Goal: Transaction & Acquisition: Purchase product/service

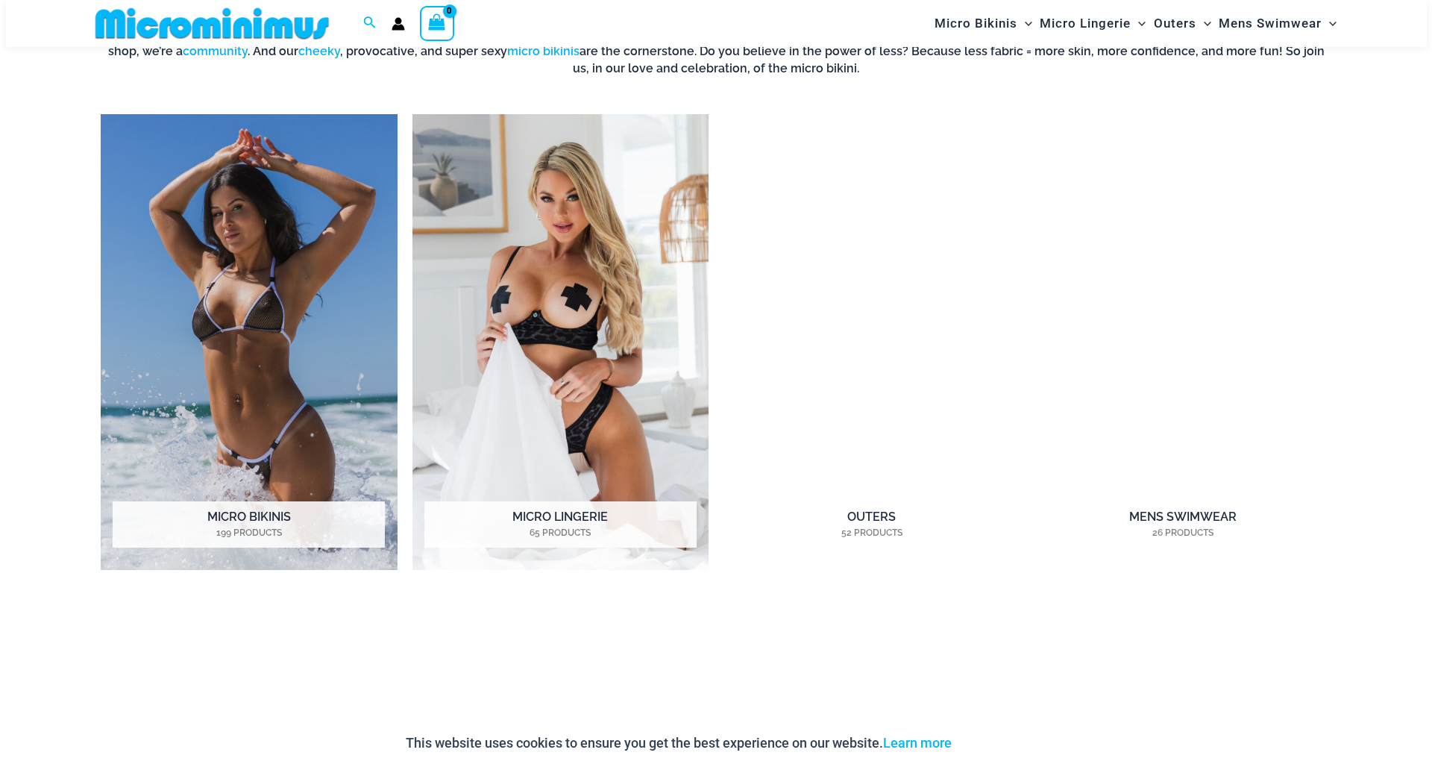
scroll to position [1315, 0]
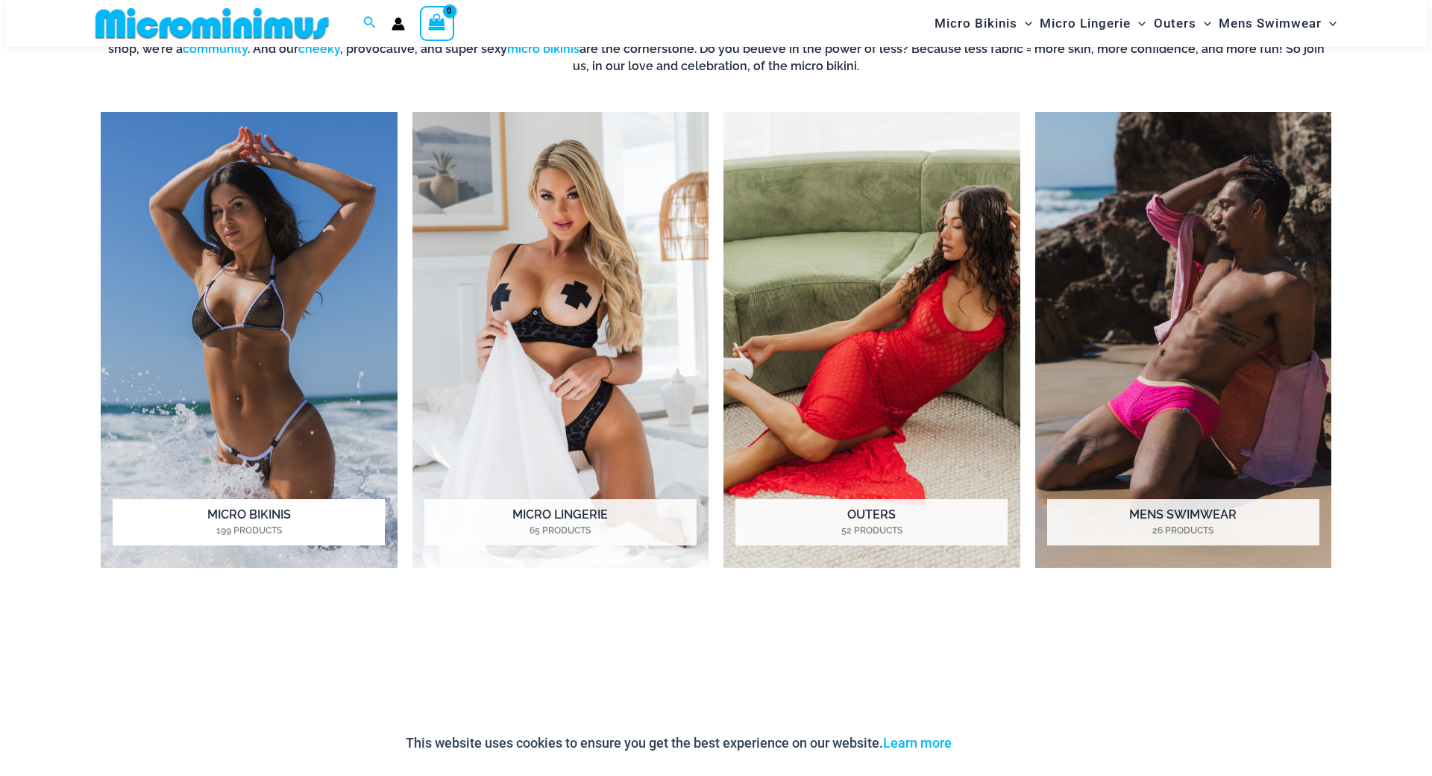
click at [254, 366] on img "Visit product category Micro Bikinis" at bounding box center [249, 340] width 297 height 456
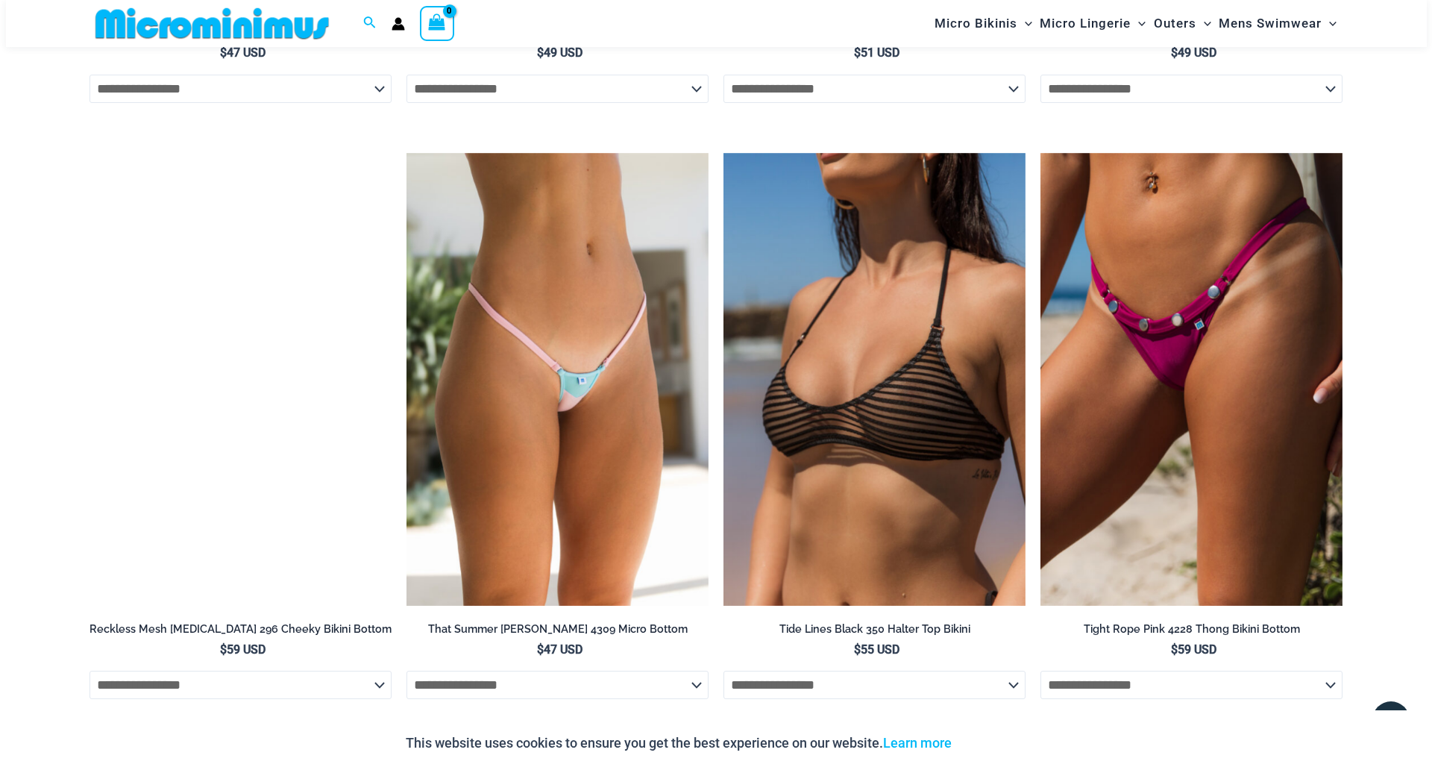
scroll to position [4449, 0]
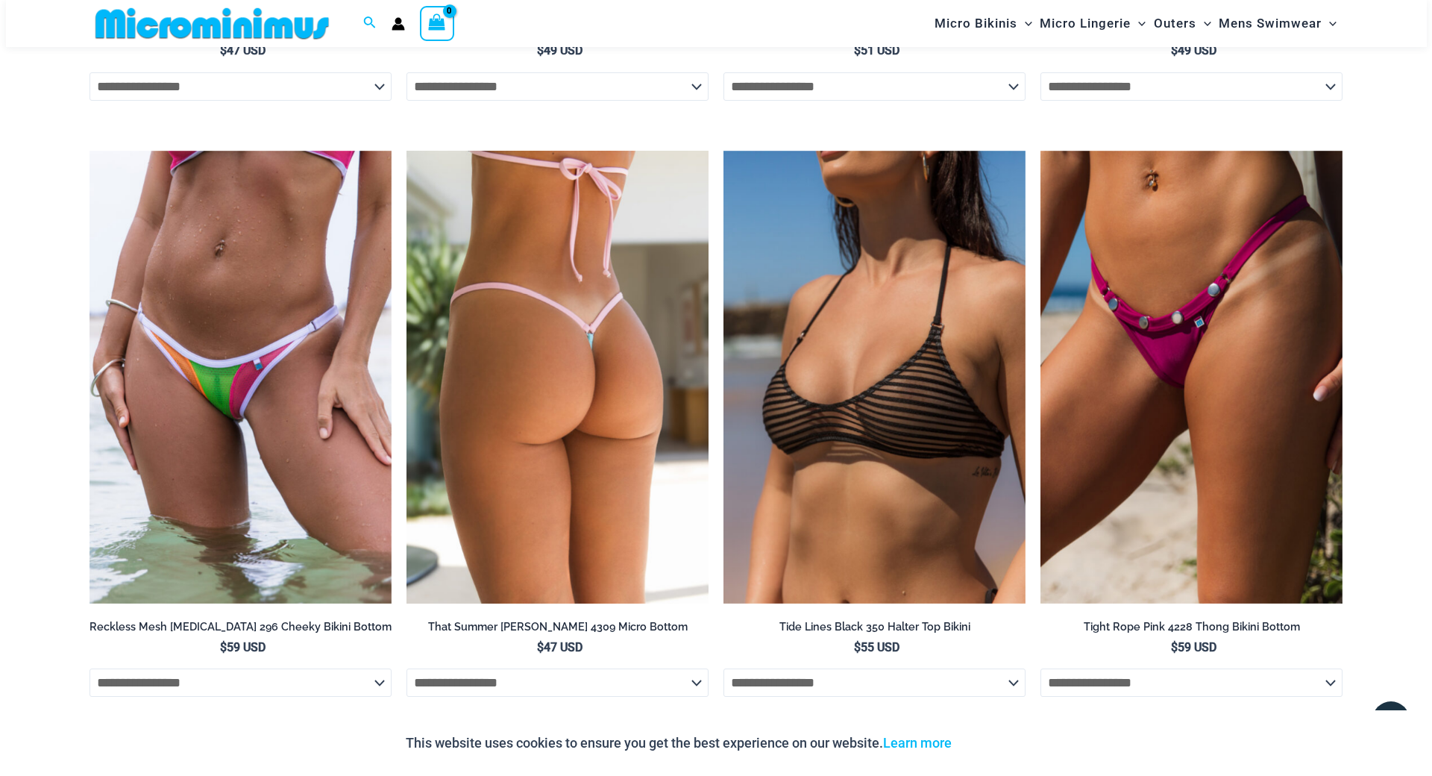
click at [615, 409] on img at bounding box center [558, 378] width 302 height 454
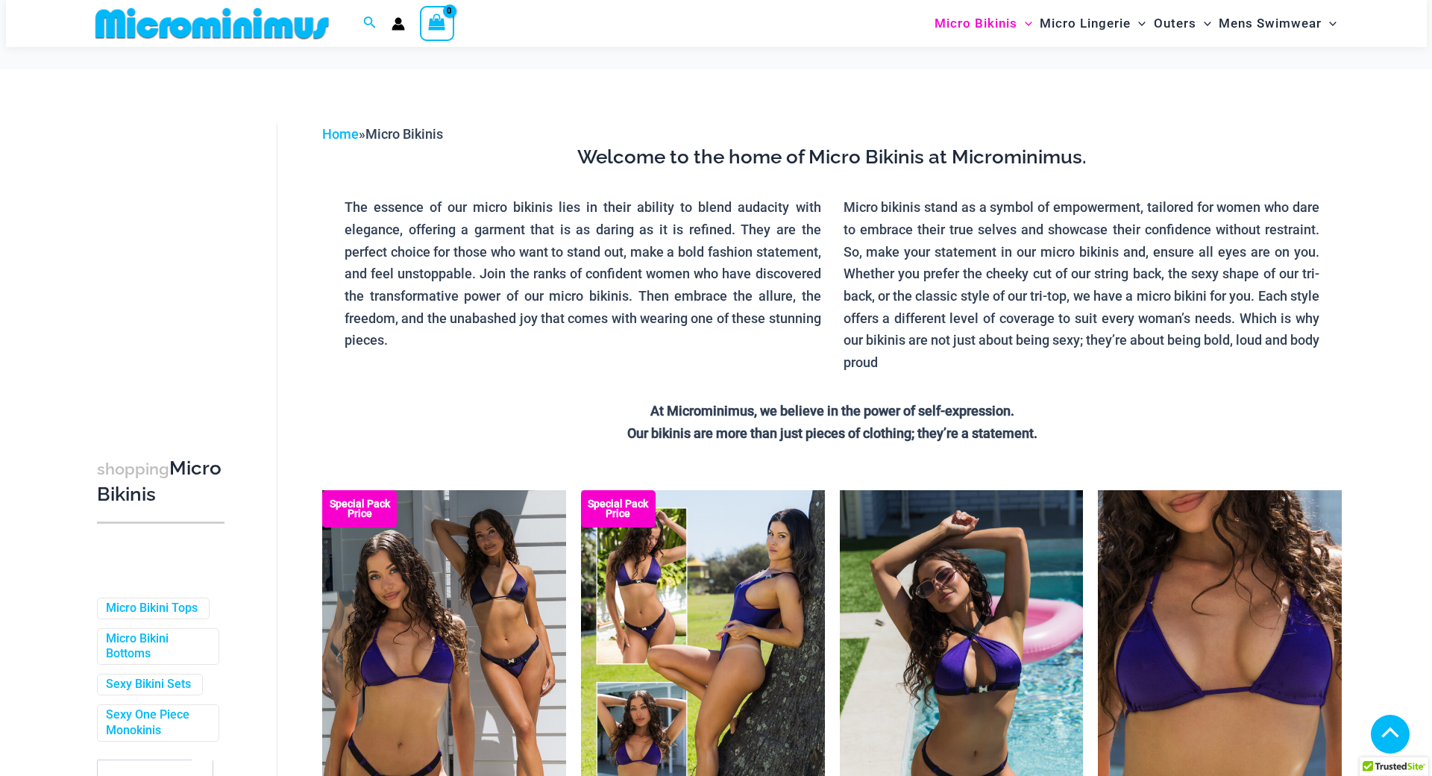
scroll to position [366, 0]
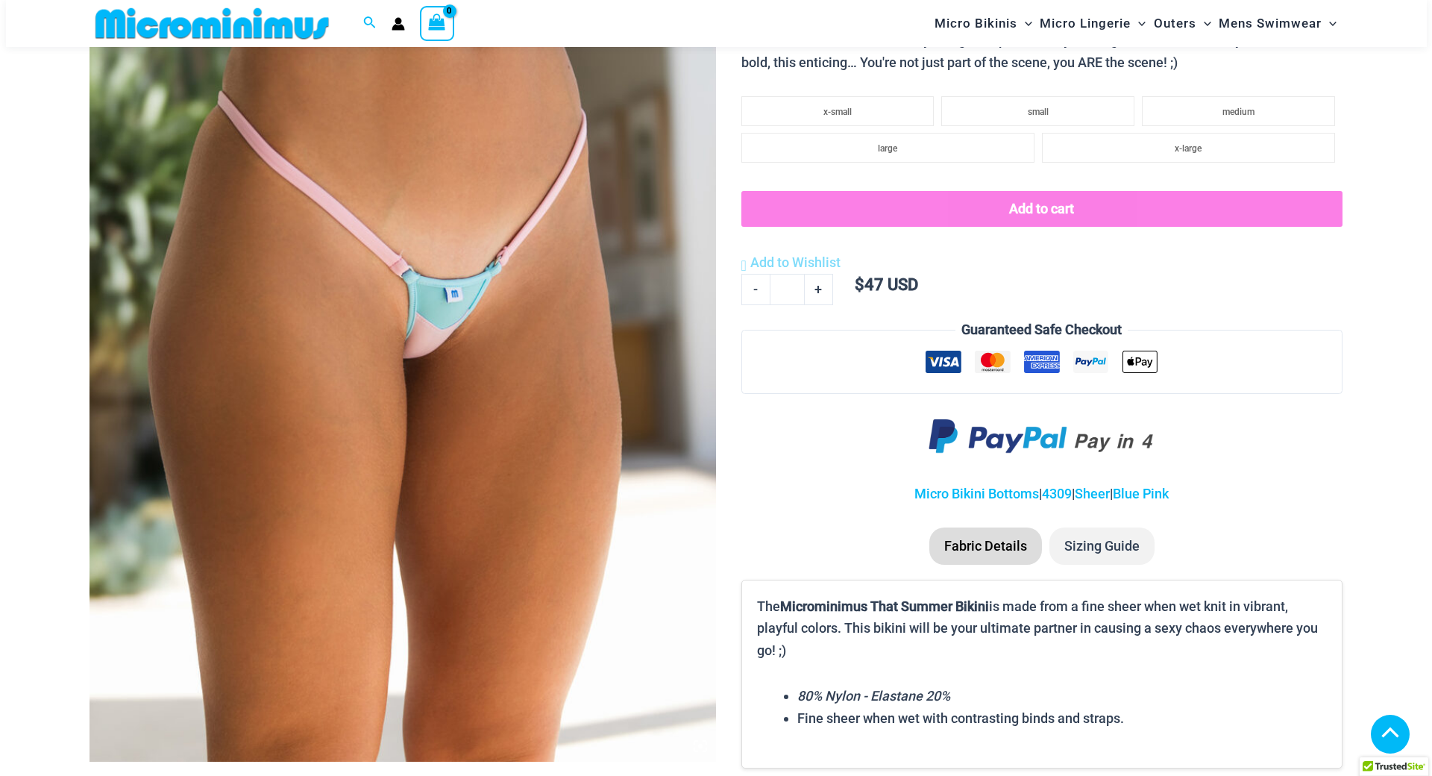
scroll to position [1116, 0]
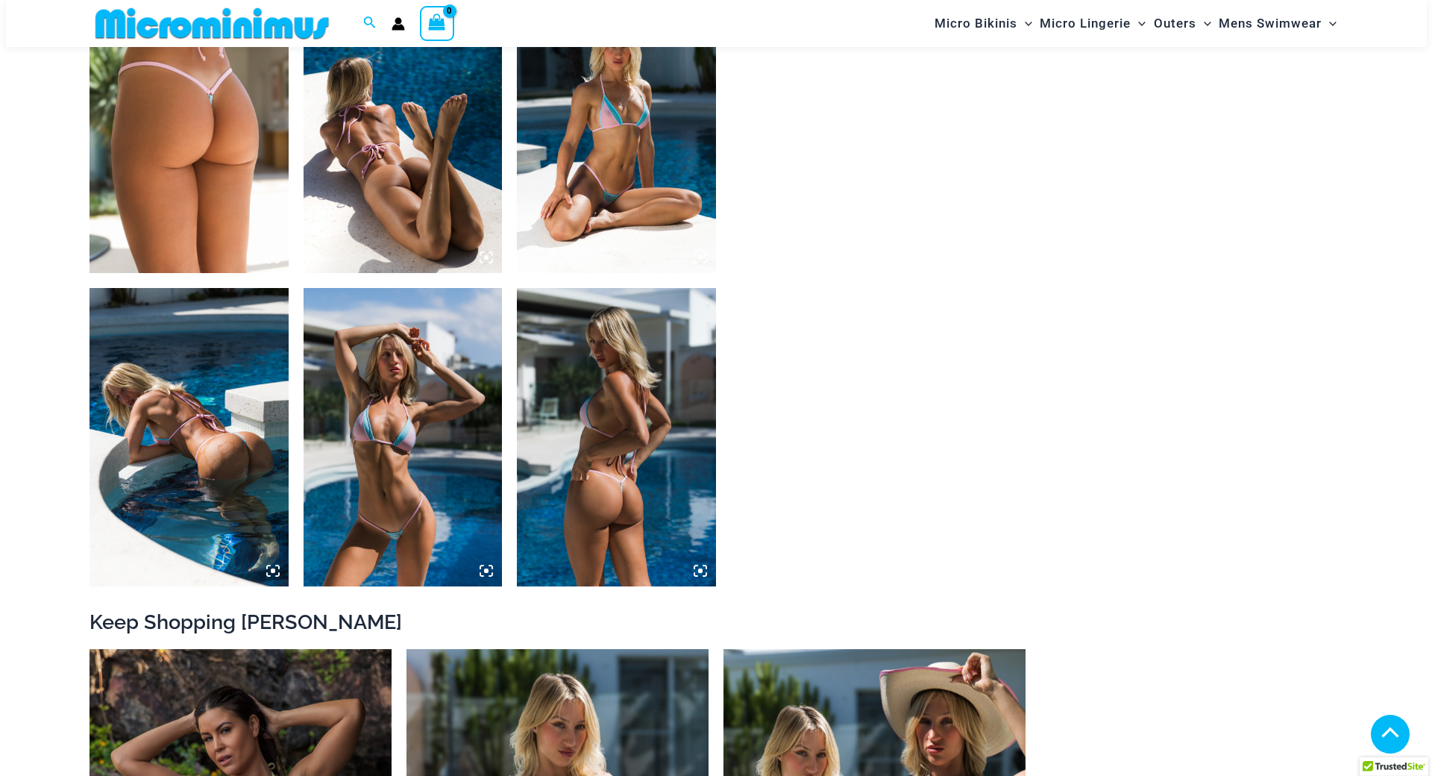
click at [177, 483] on img at bounding box center [189, 437] width 199 height 298
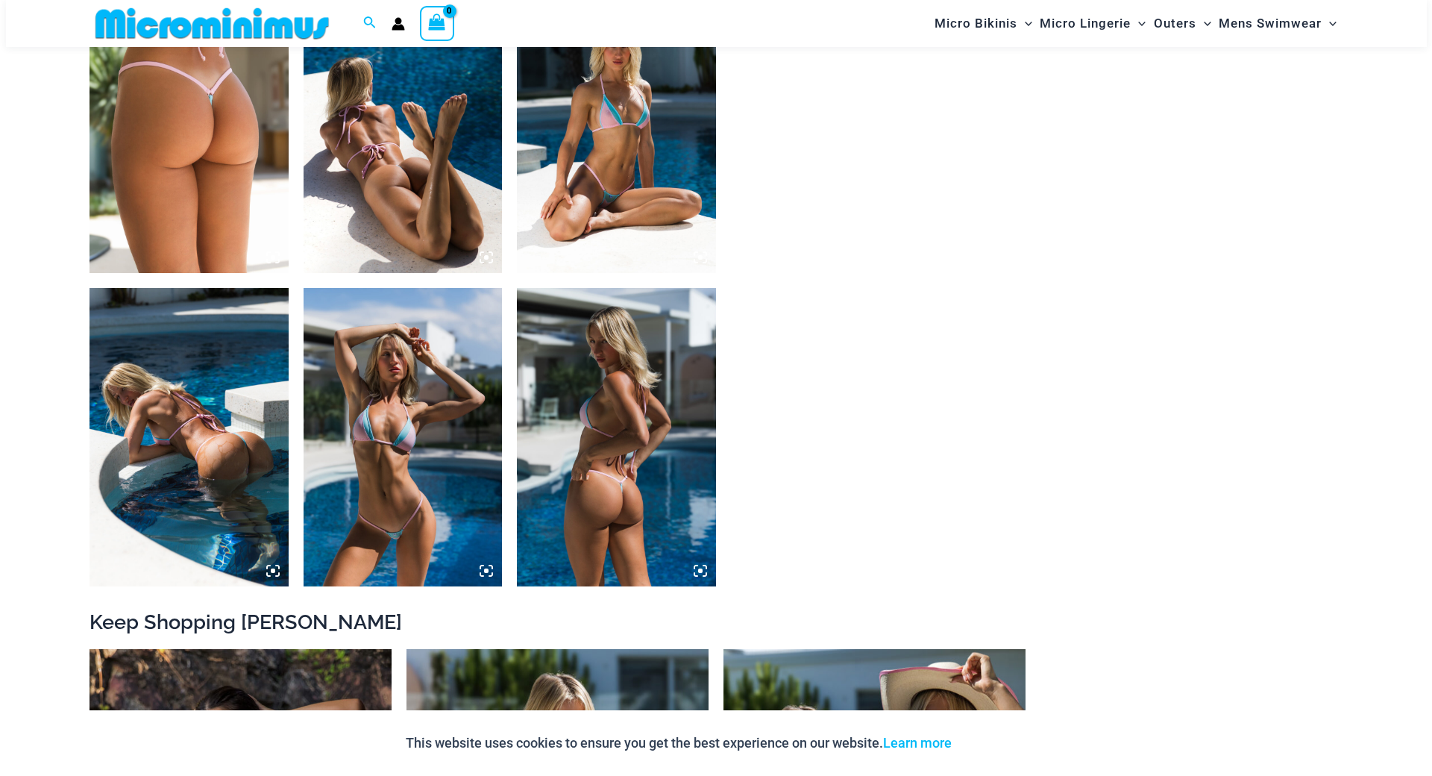
click at [237, 495] on img at bounding box center [189, 437] width 199 height 298
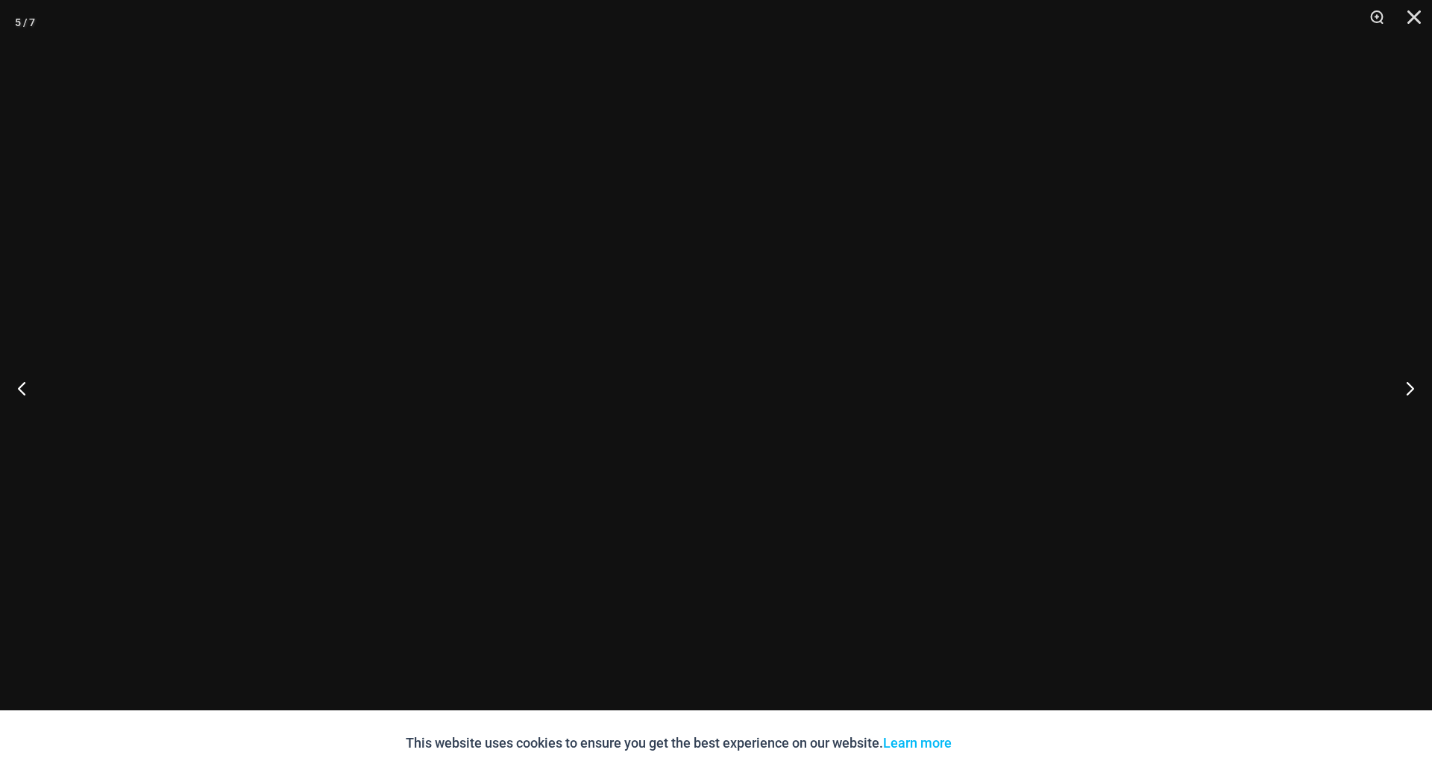
click at [237, 495] on div at bounding box center [716, 388] width 1432 height 776
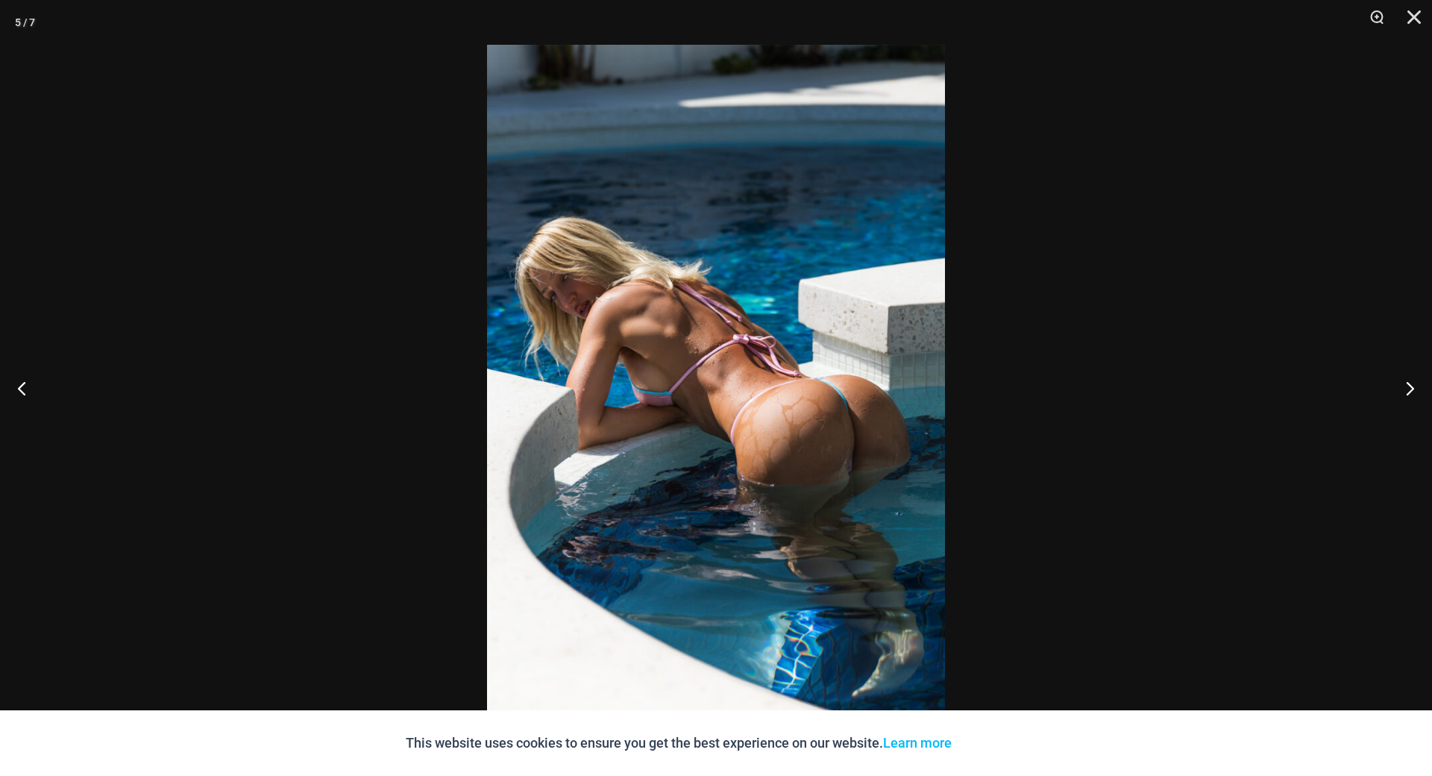
click at [237, 495] on div at bounding box center [716, 388] width 1432 height 776
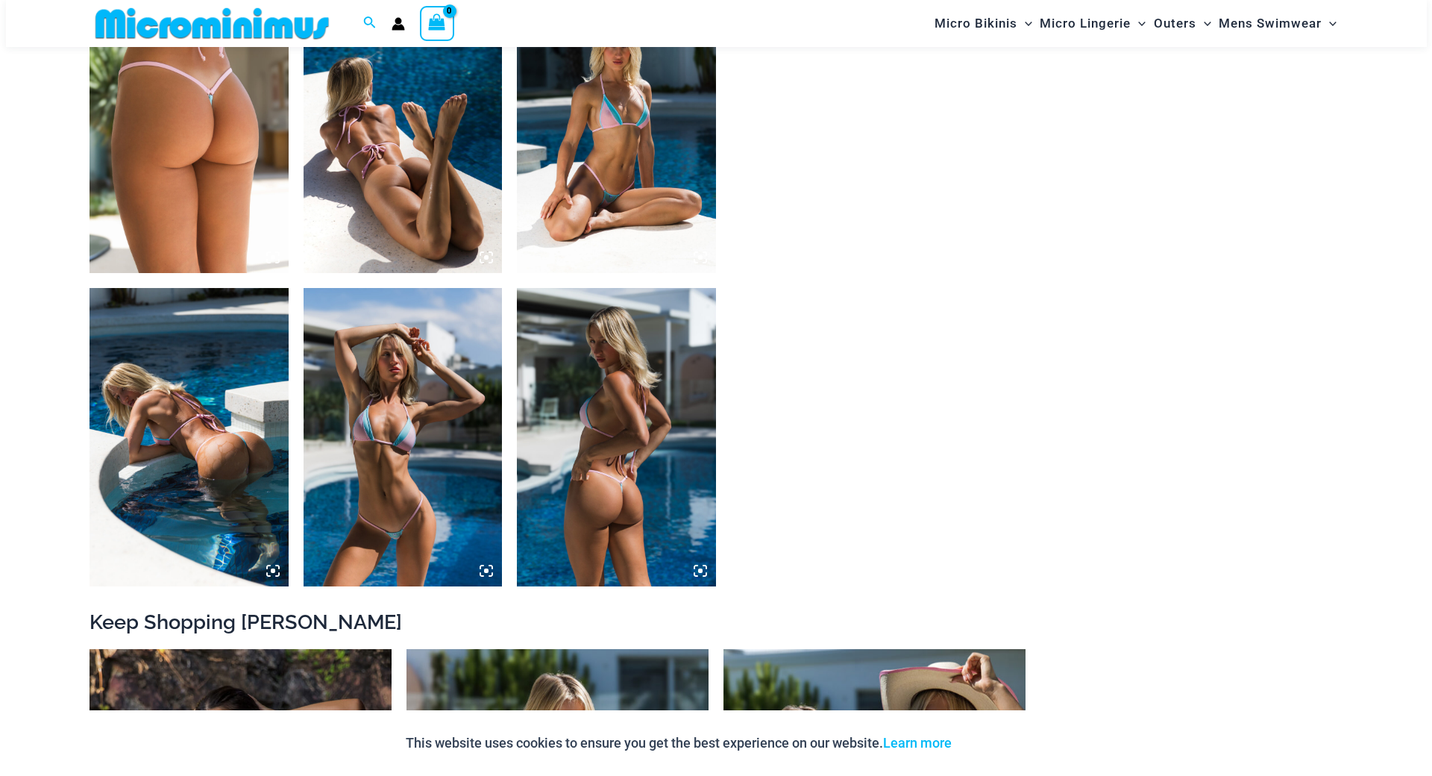
click at [237, 495] on img at bounding box center [189, 437] width 199 height 298
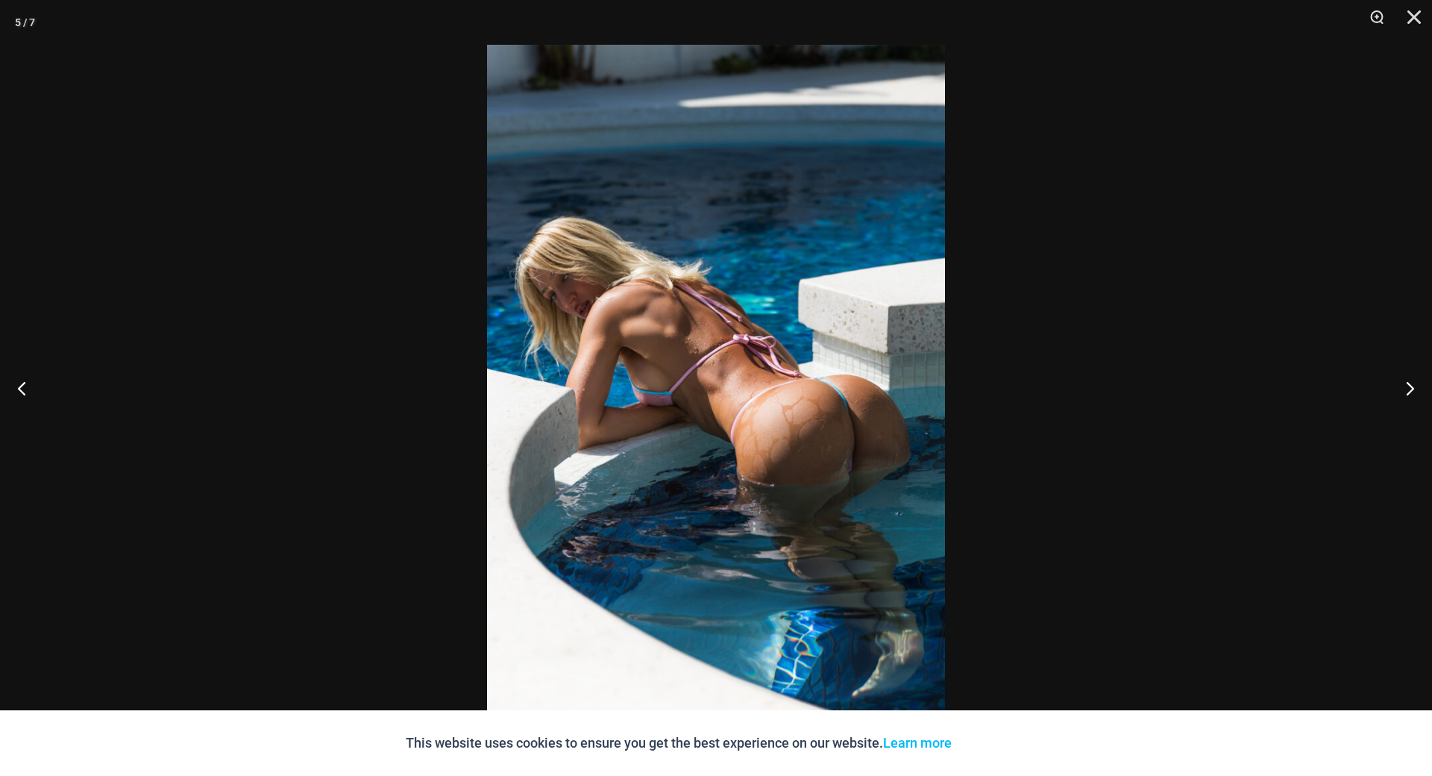
click at [237, 495] on div at bounding box center [716, 388] width 1432 height 776
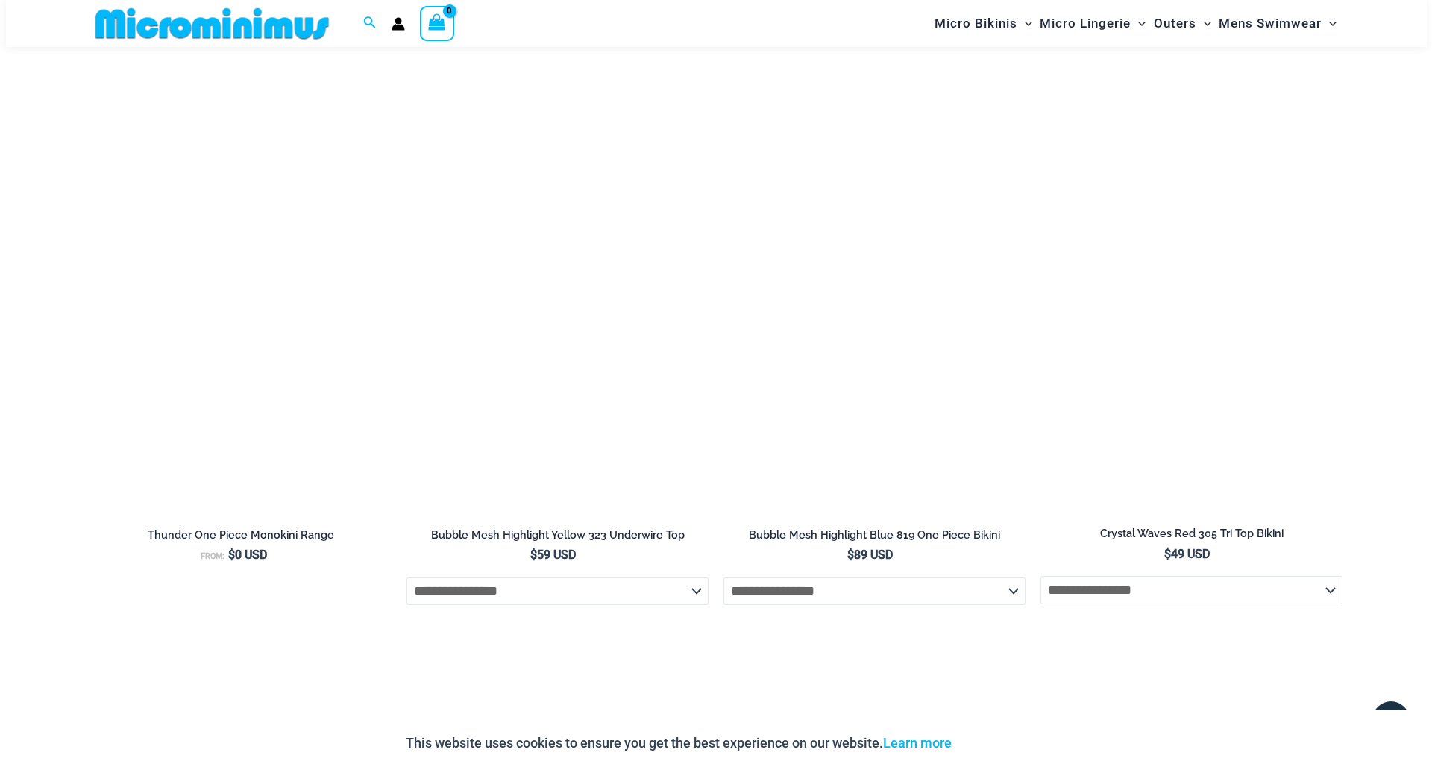
scroll to position [3234, 0]
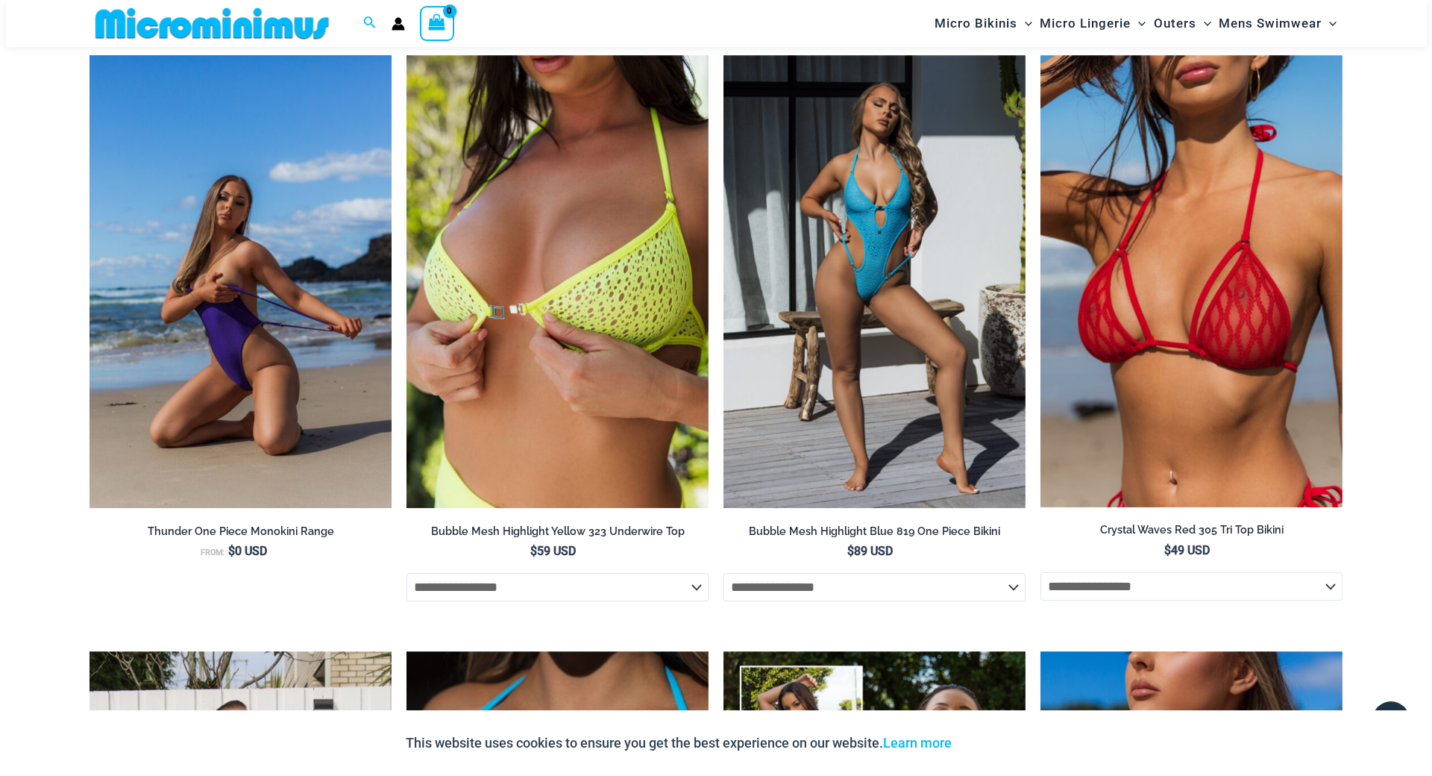
click at [263, 345] on img at bounding box center [241, 282] width 302 height 454
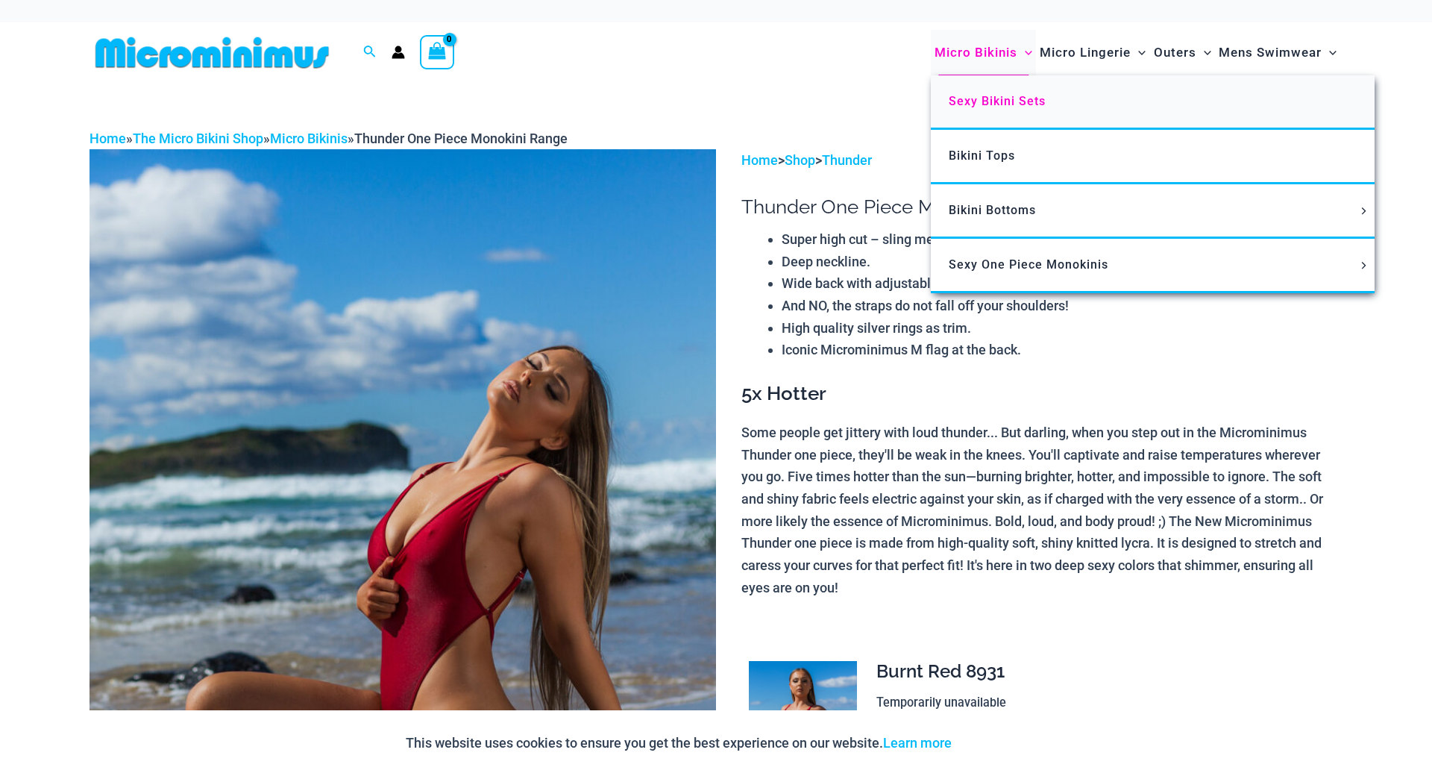
click at [988, 102] on span "Sexy Bikini Sets" at bounding box center [997, 101] width 97 height 14
